Goal: Task Accomplishment & Management: Manage account settings

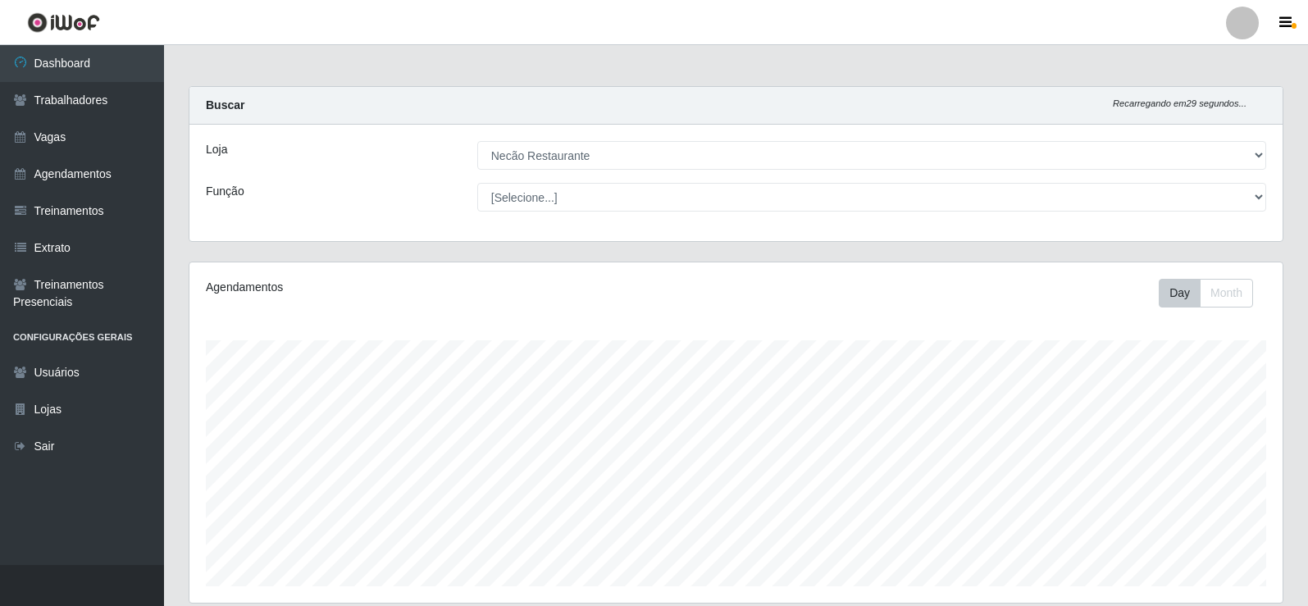
select select "334"
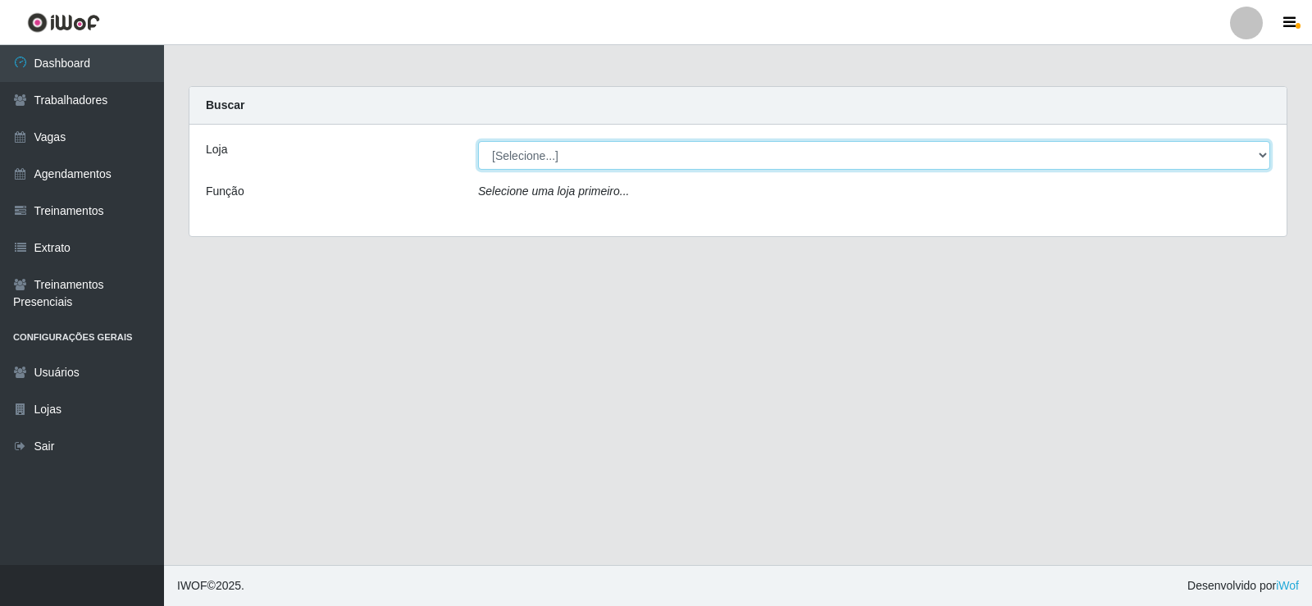
click at [579, 159] on select "[Selecione...] Necão Restaurante" at bounding box center [874, 155] width 792 height 29
select select "334"
click at [478, 141] on select "[Selecione...] Necão Restaurante" at bounding box center [874, 155] width 792 height 29
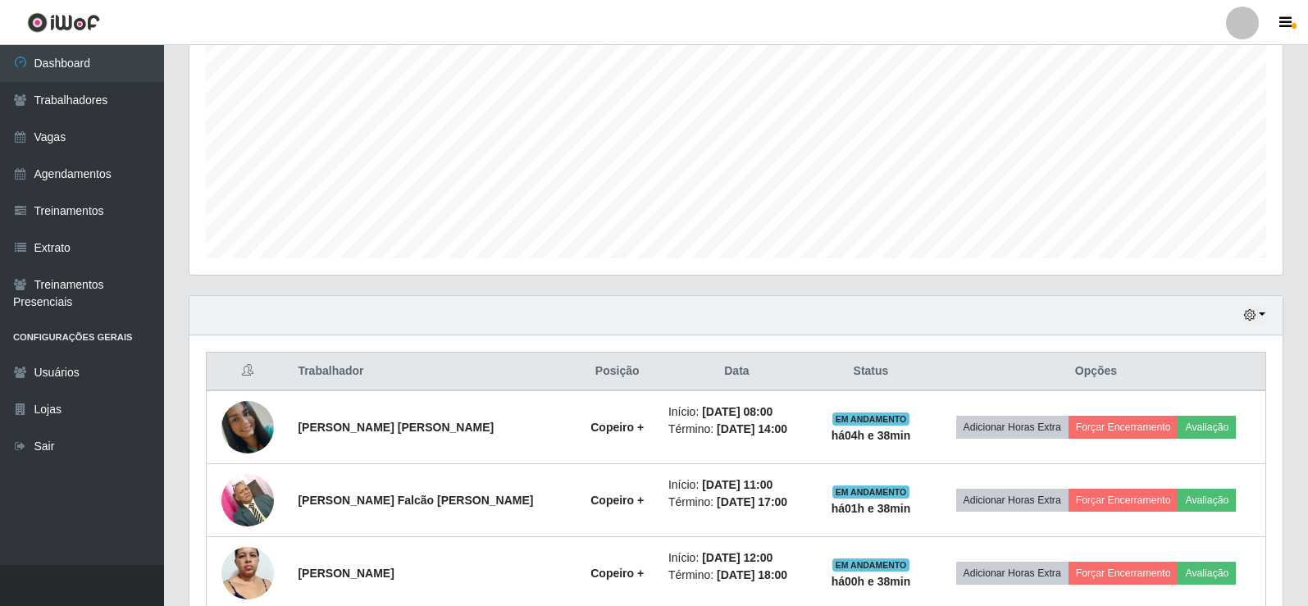
scroll to position [410, 0]
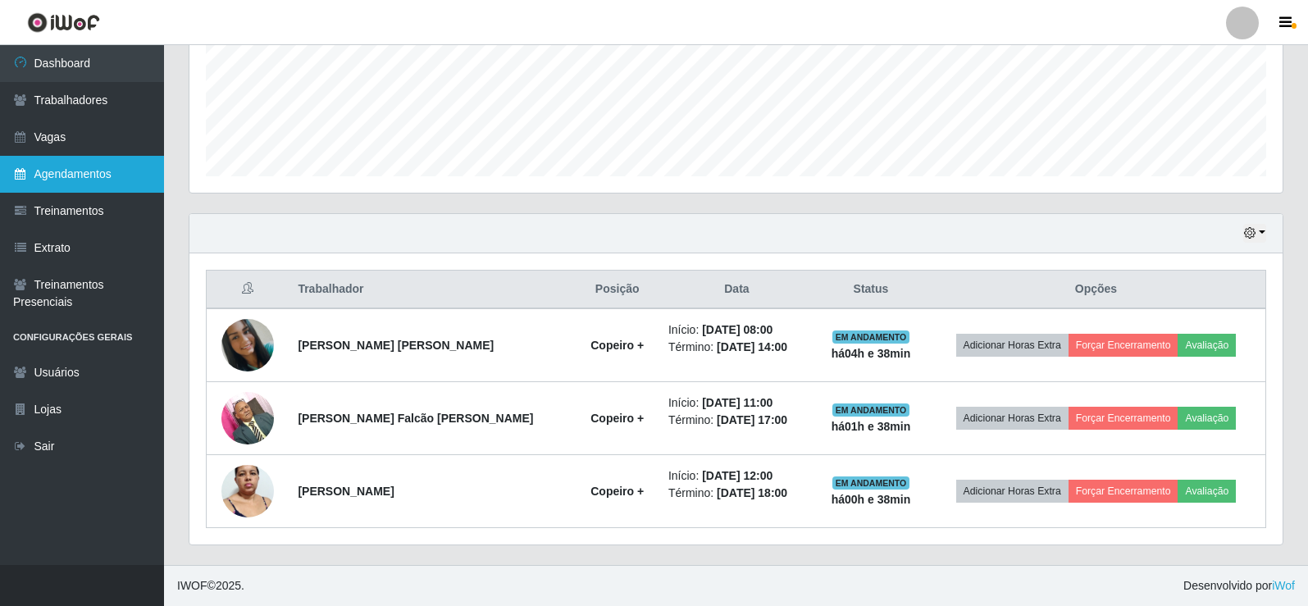
click at [129, 191] on link "Agendamentos" at bounding box center [82, 174] width 164 height 37
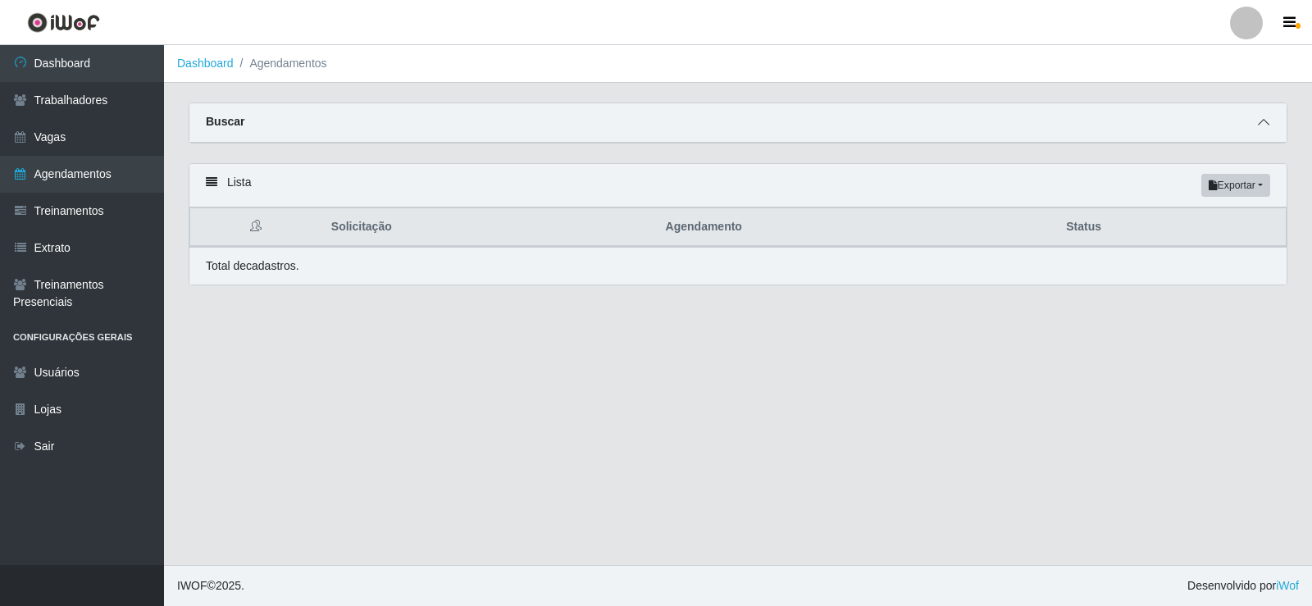
click at [1266, 122] on icon at bounding box center [1263, 121] width 11 height 11
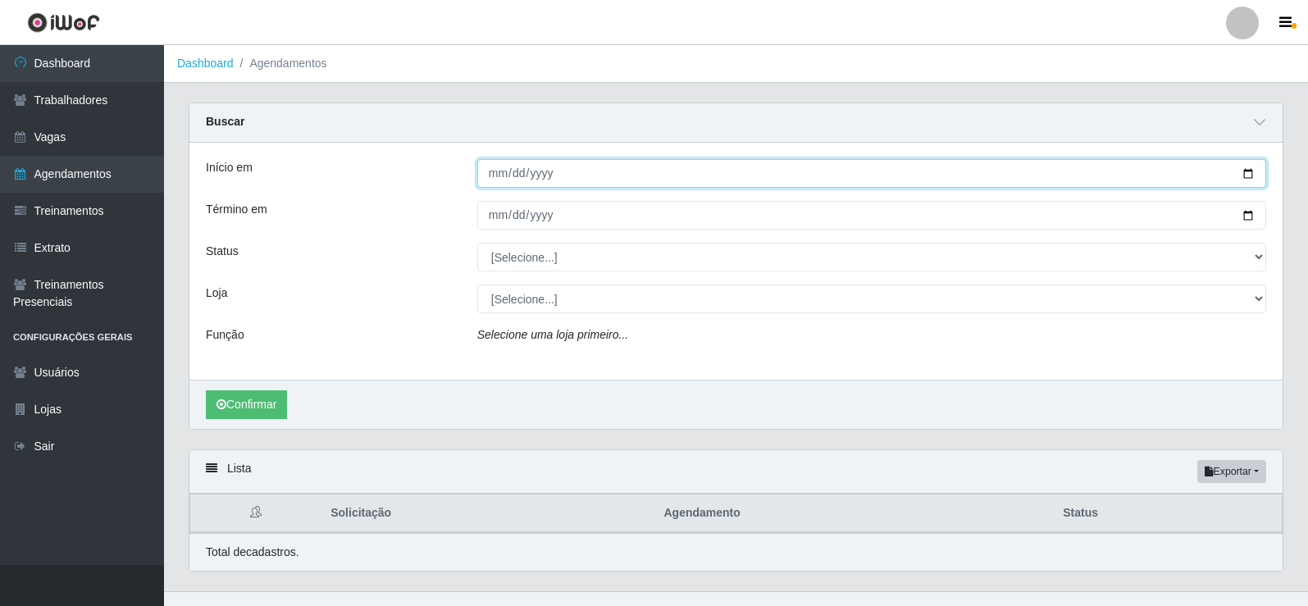
click at [1248, 180] on input "Início em" at bounding box center [871, 173] width 789 height 29
type input "2025-10-12"
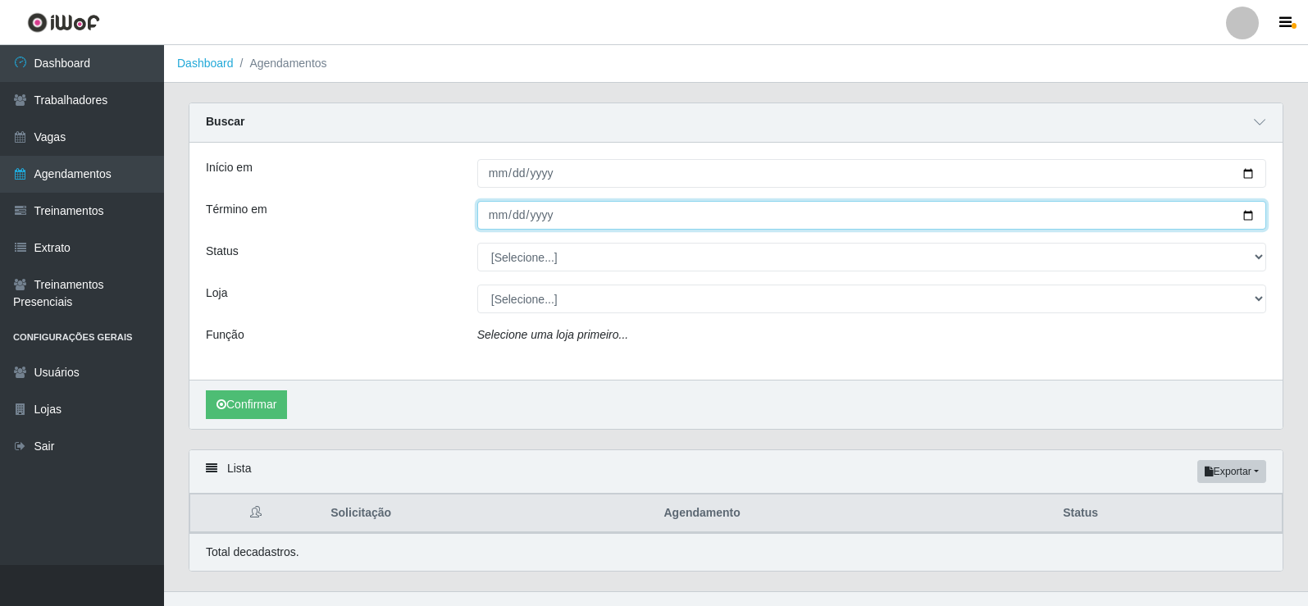
click at [1245, 219] on input "Término em" at bounding box center [871, 215] width 789 height 29
type input "2025-10-12"
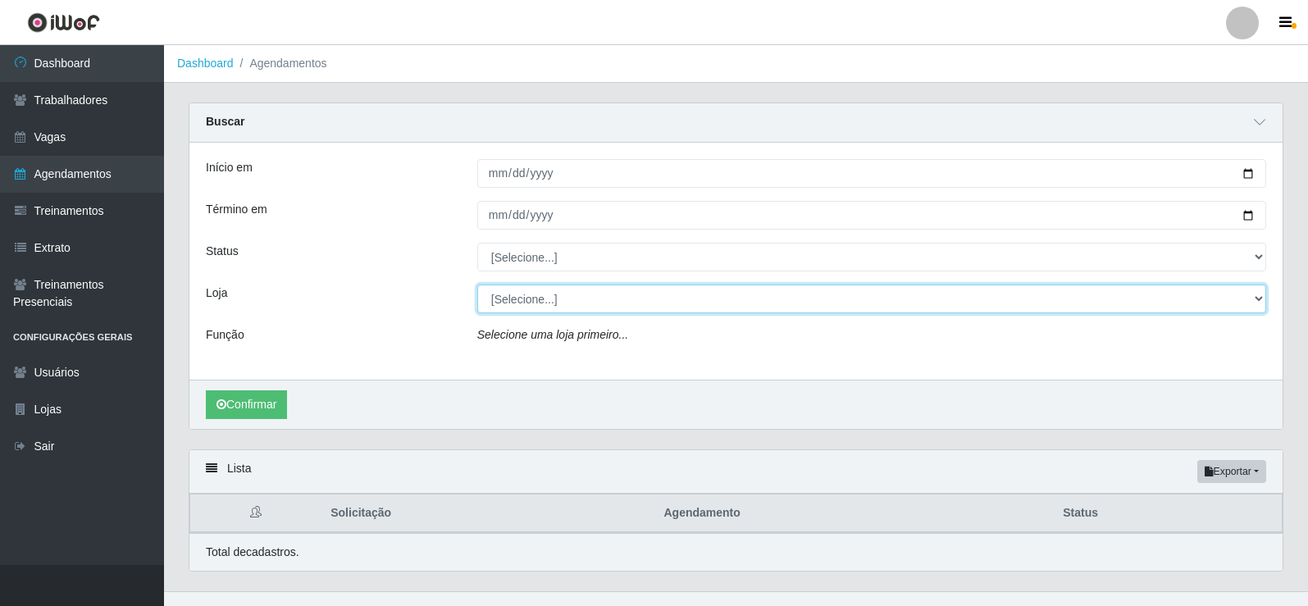
click at [532, 303] on select "[Selecione...] Necão Restaurante" at bounding box center [871, 299] width 789 height 29
select select "334"
click at [477, 285] on select "[Selecione...] Necão Restaurante" at bounding box center [871, 299] width 789 height 29
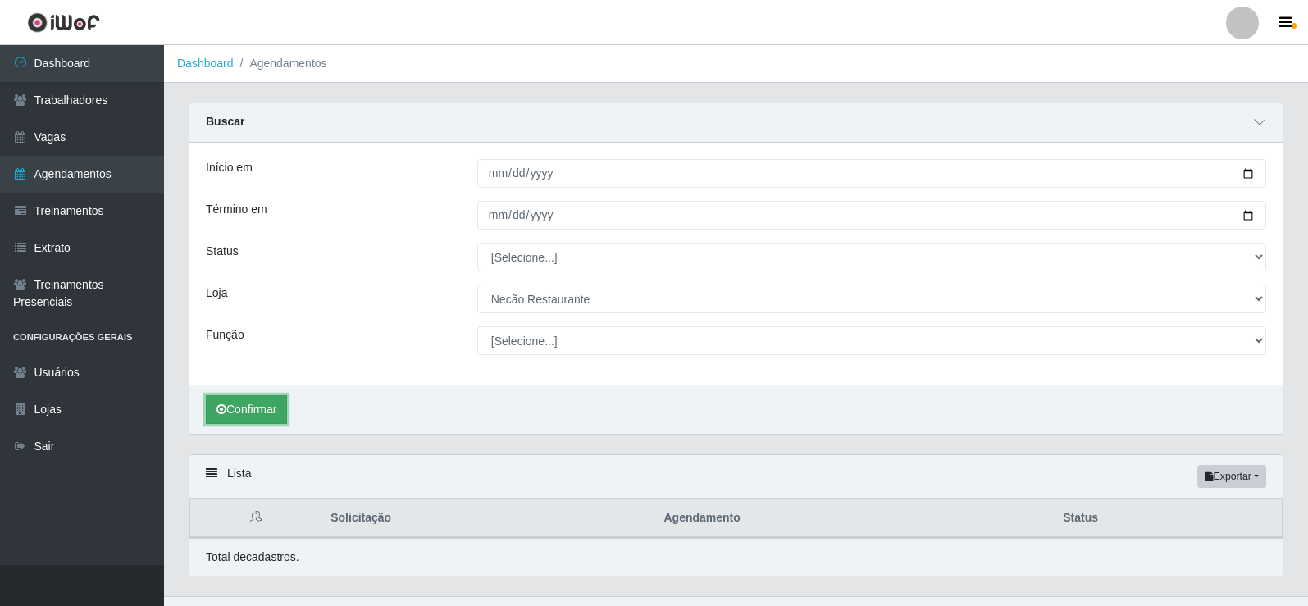
click at [252, 406] on button "Confirmar" at bounding box center [246, 409] width 81 height 29
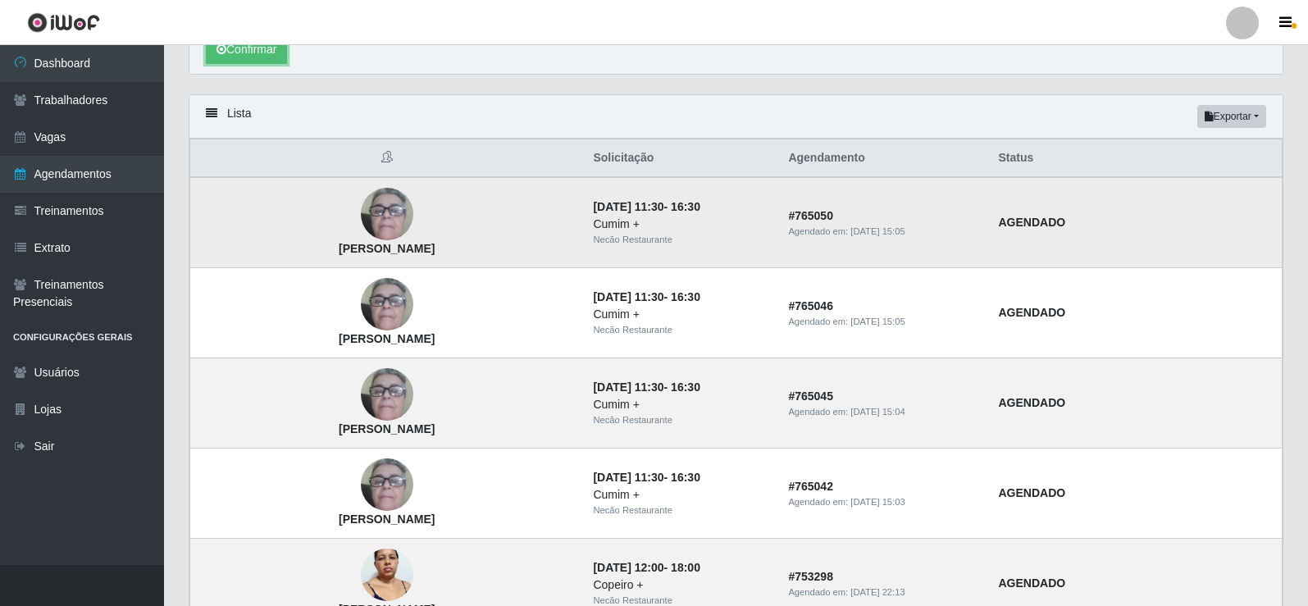
scroll to position [196, 0]
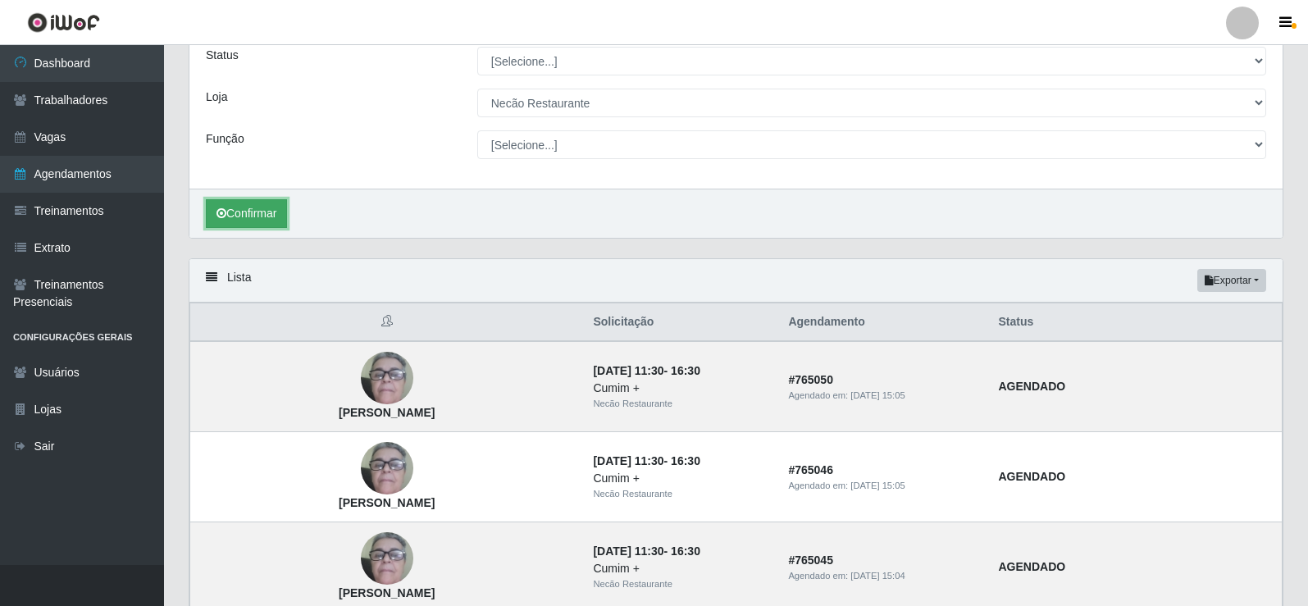
click at [249, 223] on button "Confirmar" at bounding box center [246, 213] width 81 height 29
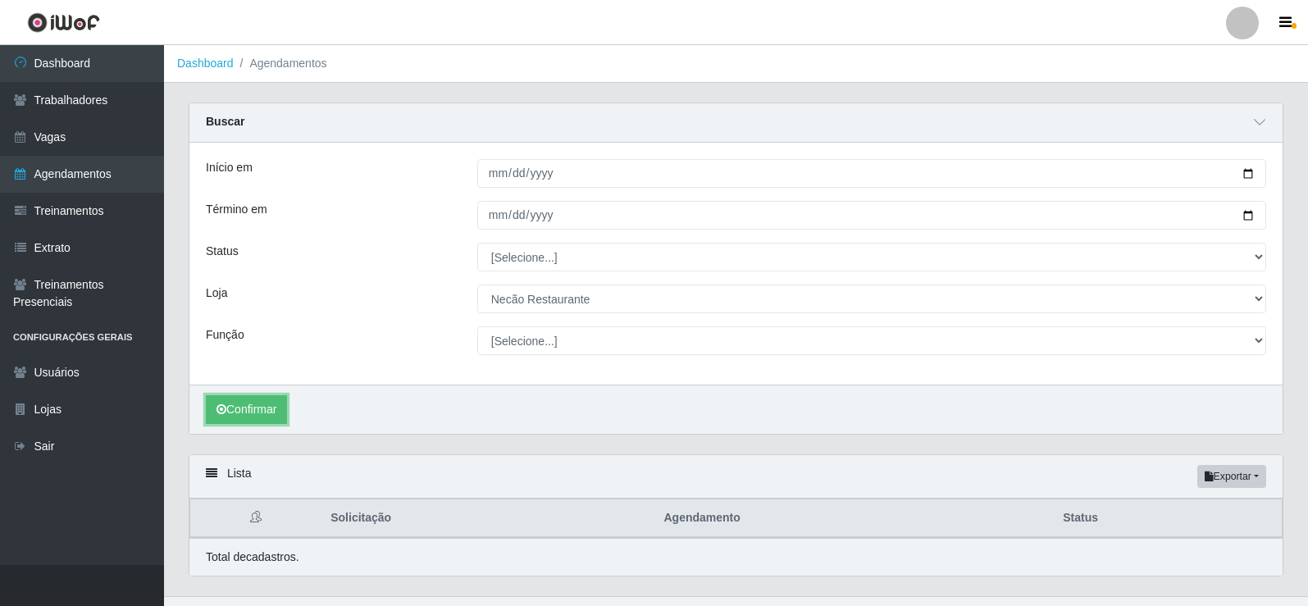
scroll to position [32, 0]
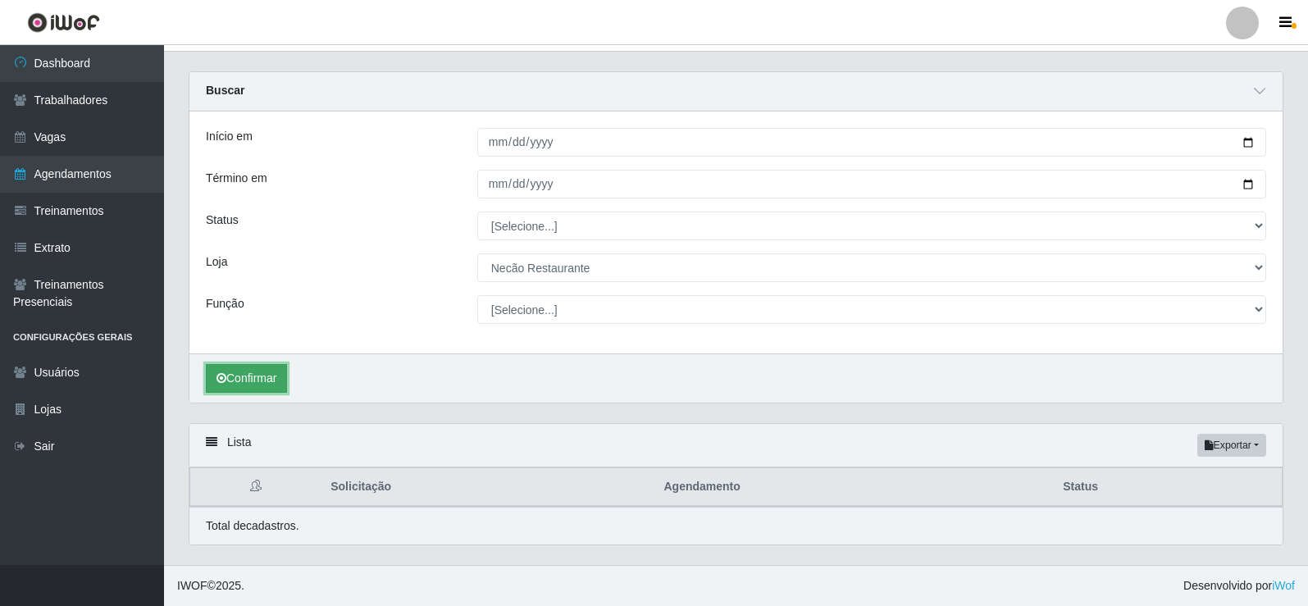
click at [265, 375] on button "Confirmar" at bounding box center [246, 378] width 81 height 29
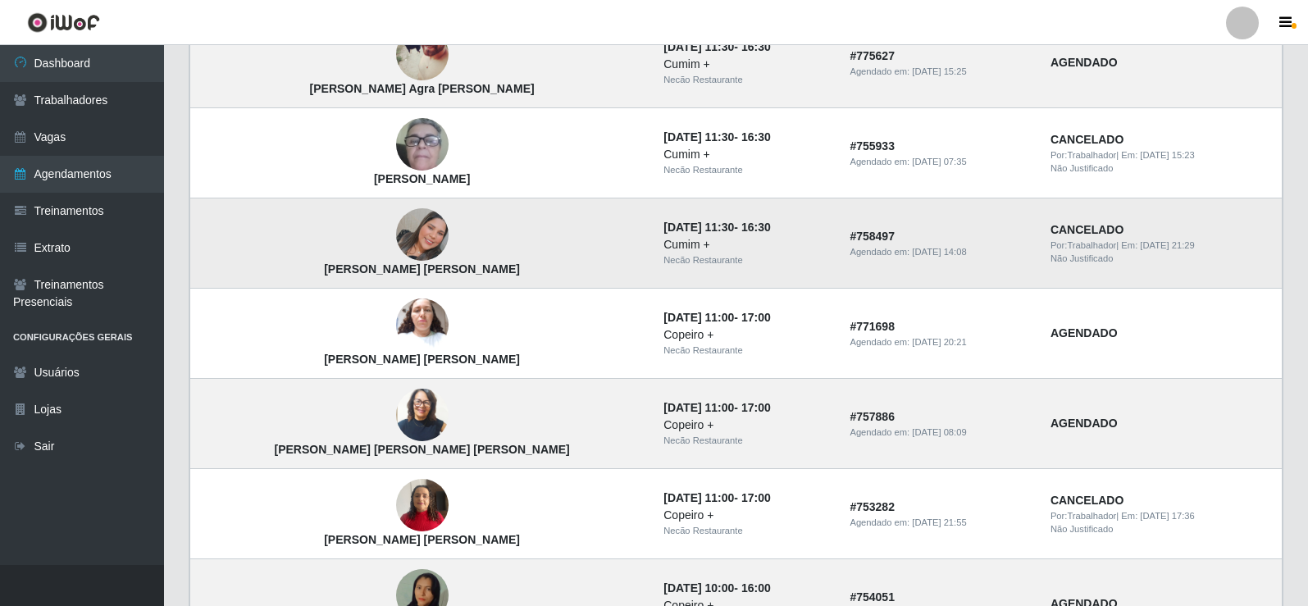
scroll to position [799, 0]
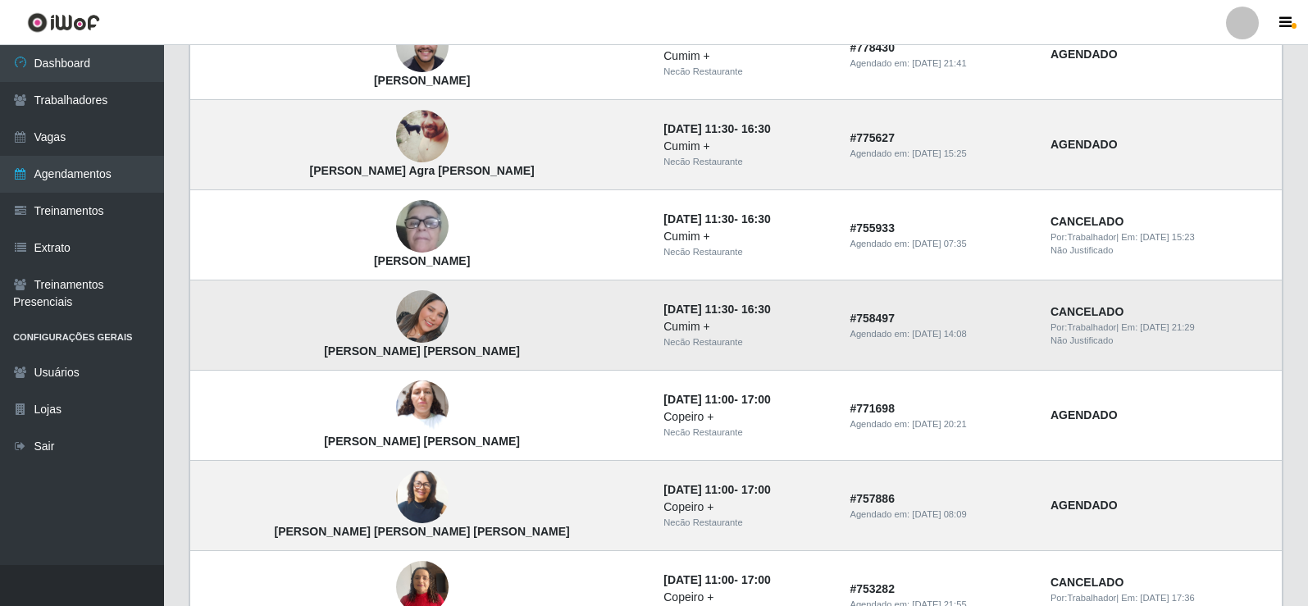
drag, startPoint x: 493, startPoint y: 343, endPoint x: 504, endPoint y: 356, distance: 16.9
click at [504, 356] on td "[PERSON_NAME]" at bounding box center [422, 326] width 464 height 90
copy td "[PERSON_NAME]"
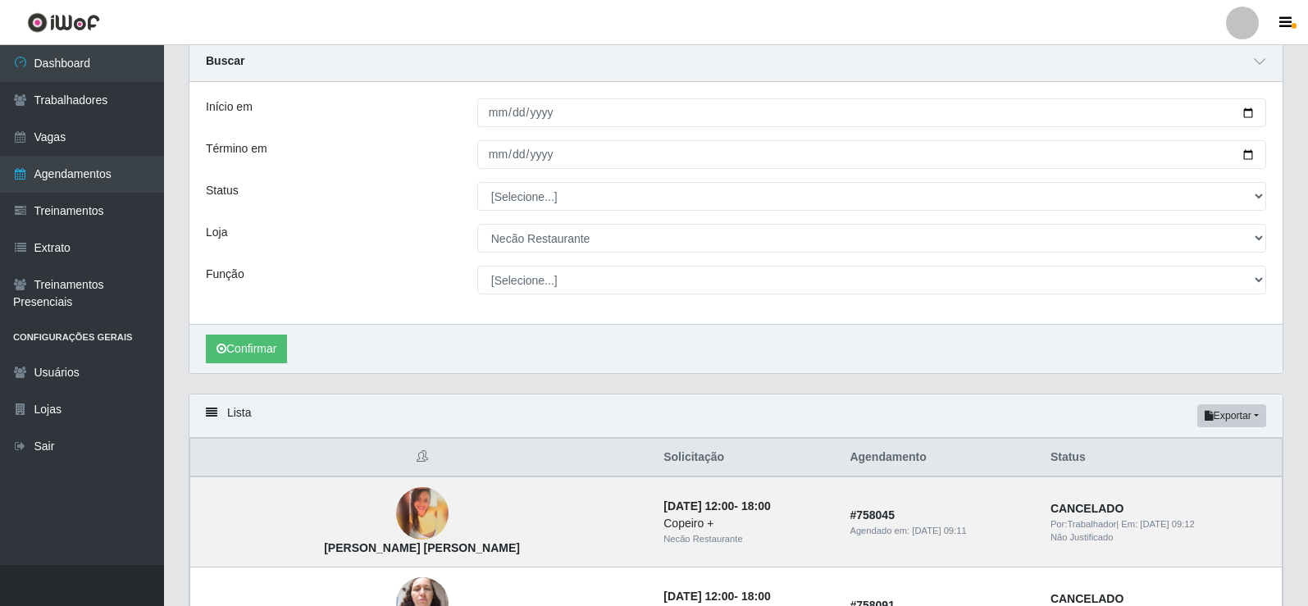
scroll to position [0, 0]
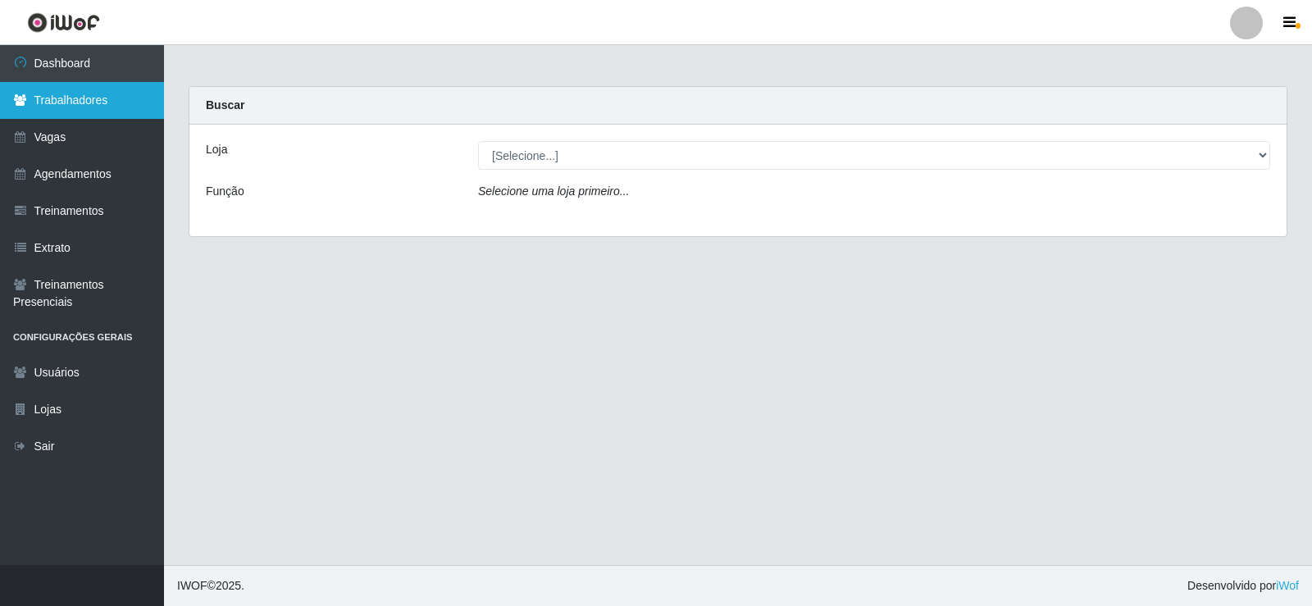
click at [80, 102] on link "Trabalhadores" at bounding box center [82, 100] width 164 height 37
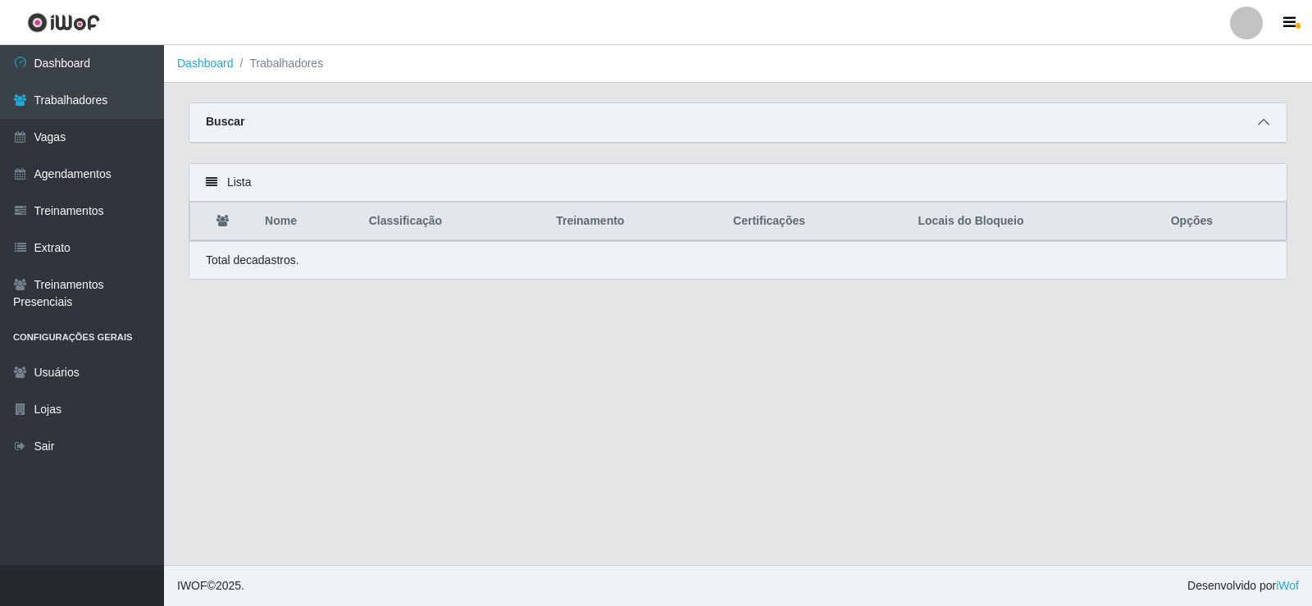
click at [1260, 125] on icon at bounding box center [1263, 121] width 11 height 11
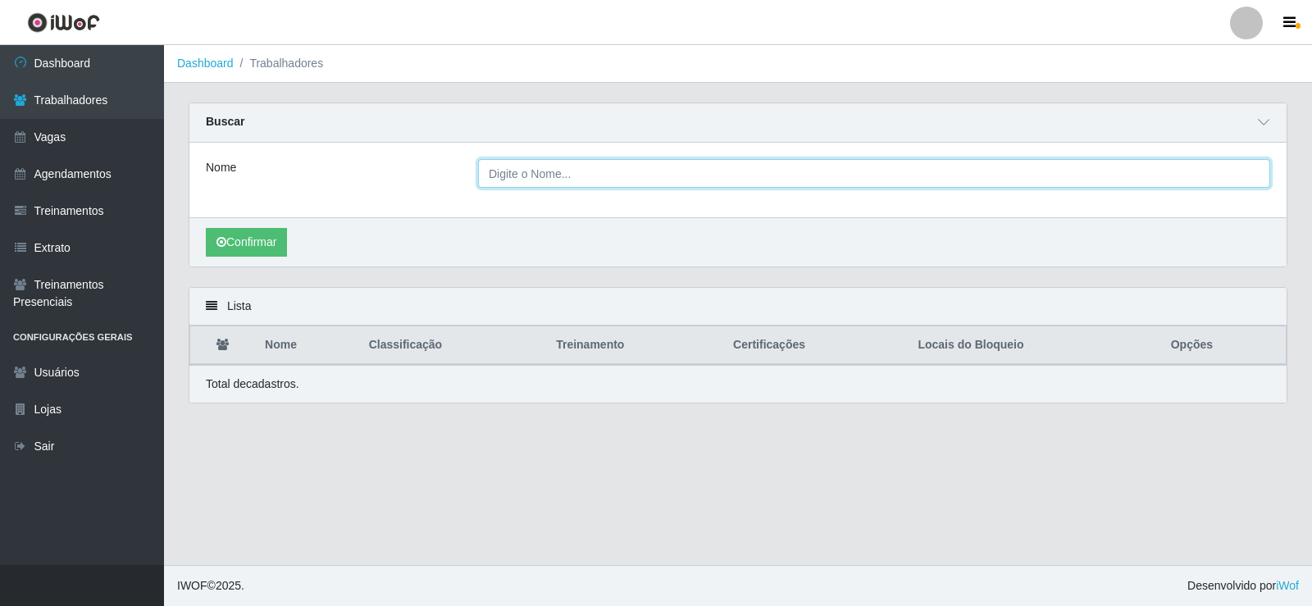
click at [639, 179] on input "Nome" at bounding box center [874, 173] width 792 height 29
paste input "[PERSON_NAME]"
type input "[PERSON_NAME]"
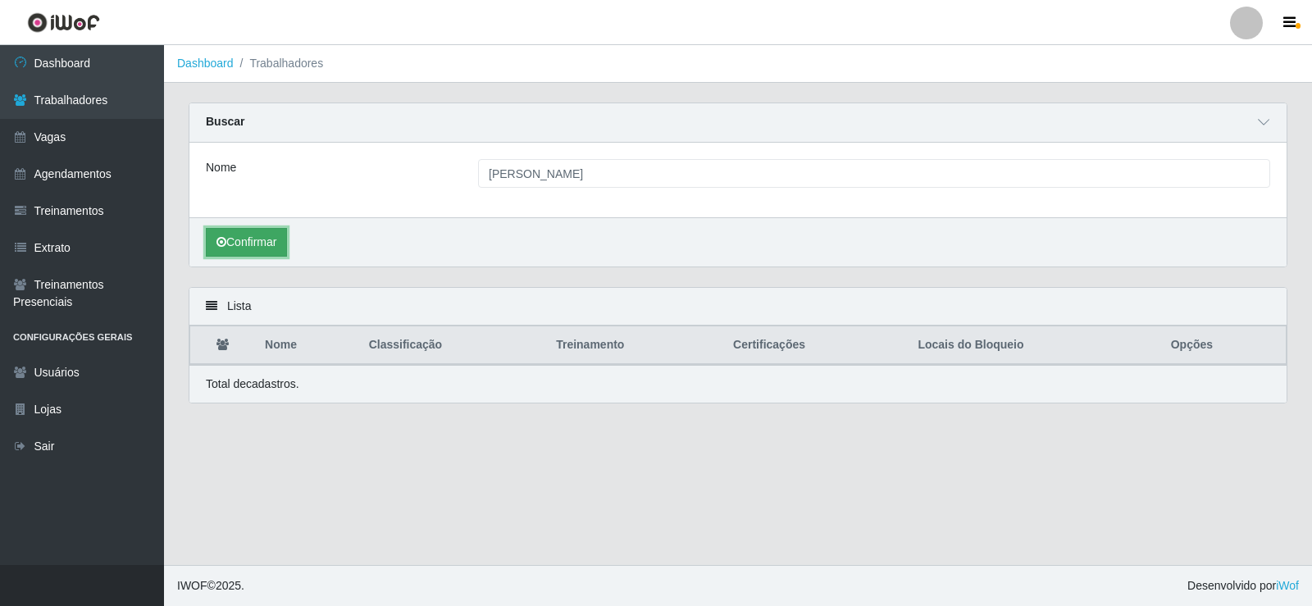
click at [287, 237] on button "Confirmar" at bounding box center [246, 242] width 81 height 29
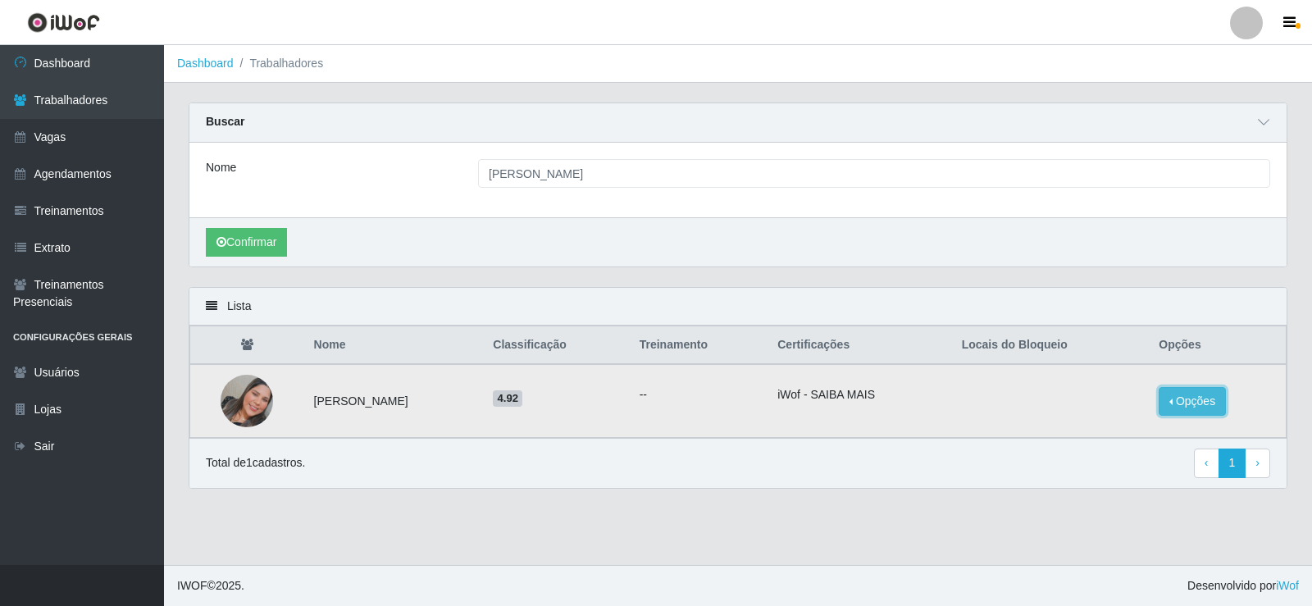
click at [1197, 405] on button "Opções" at bounding box center [1192, 401] width 67 height 29
click at [1124, 391] on button "Bloquear - Empresa" at bounding box center [1090, 383] width 132 height 34
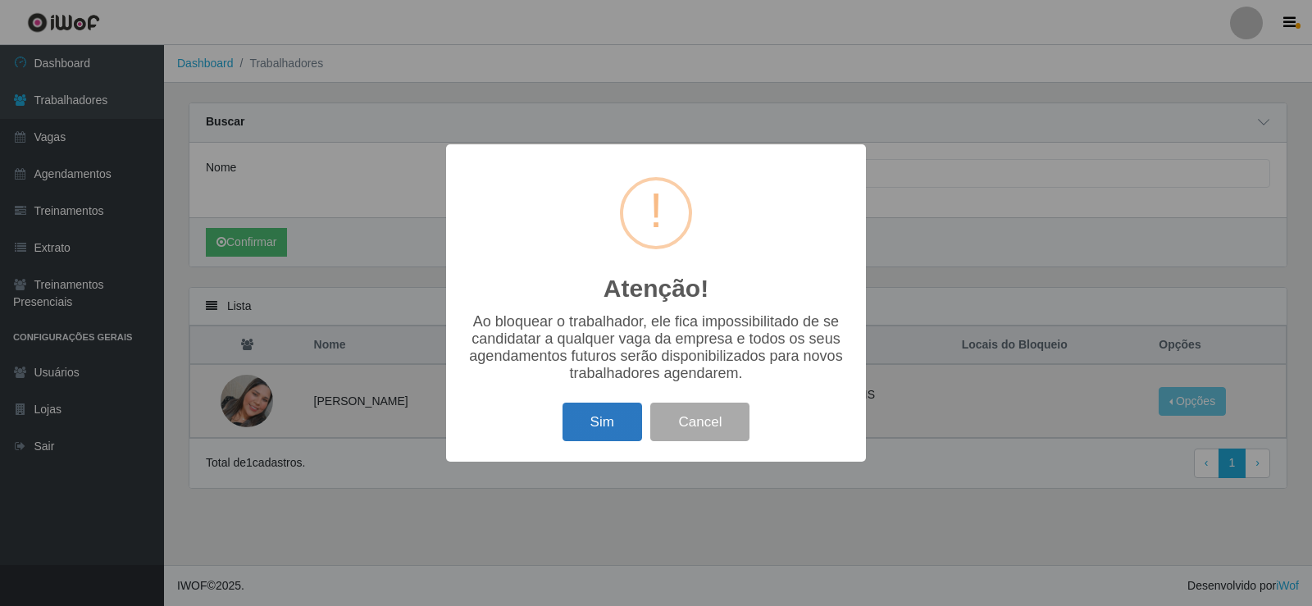
click at [591, 422] on button "Sim" at bounding box center [603, 422] width 80 height 39
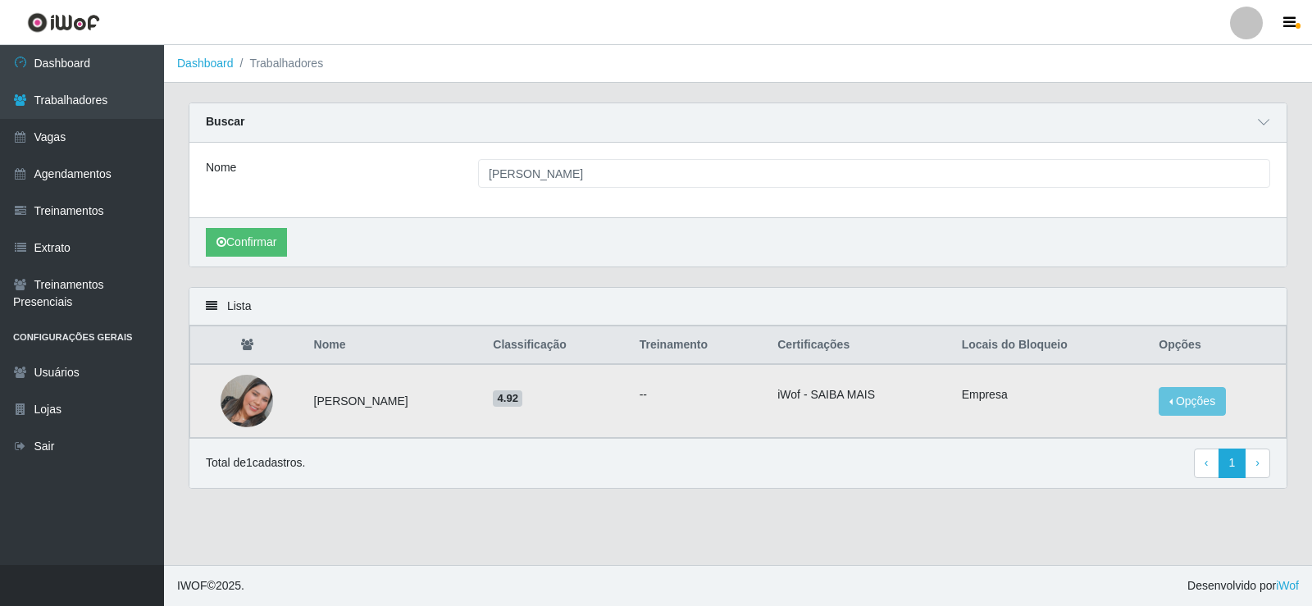
click at [244, 395] on img at bounding box center [247, 401] width 52 height 52
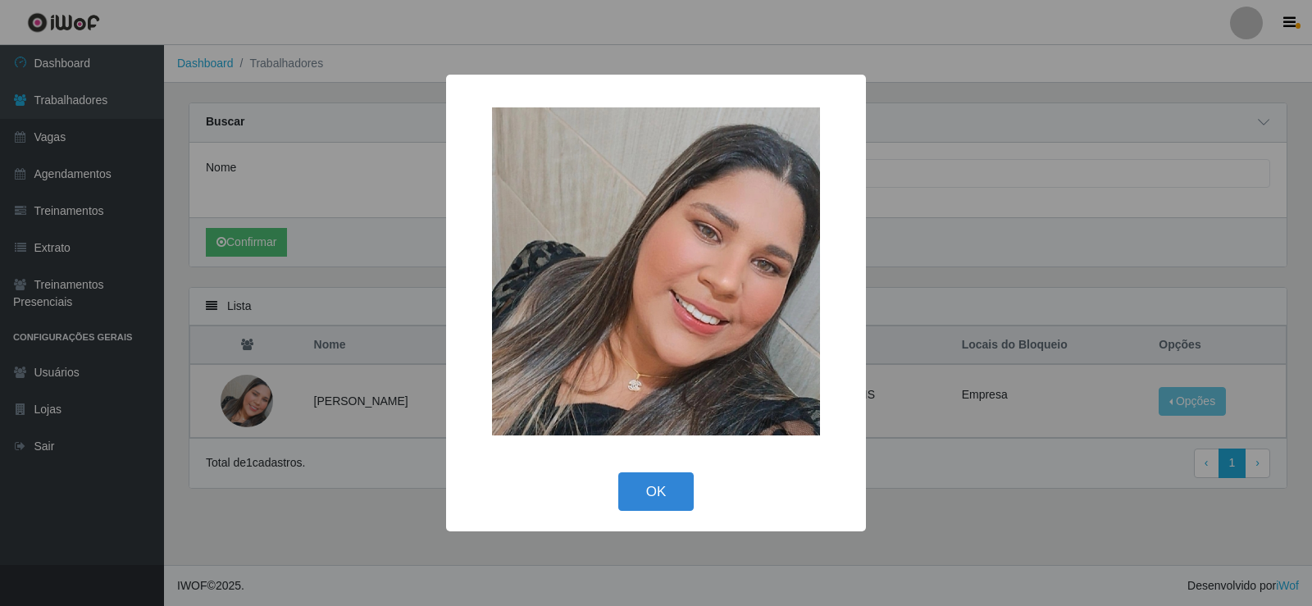
click at [988, 269] on div "× OK Cancel" at bounding box center [656, 303] width 1312 height 606
